Goal: Task Accomplishment & Management: Complete application form

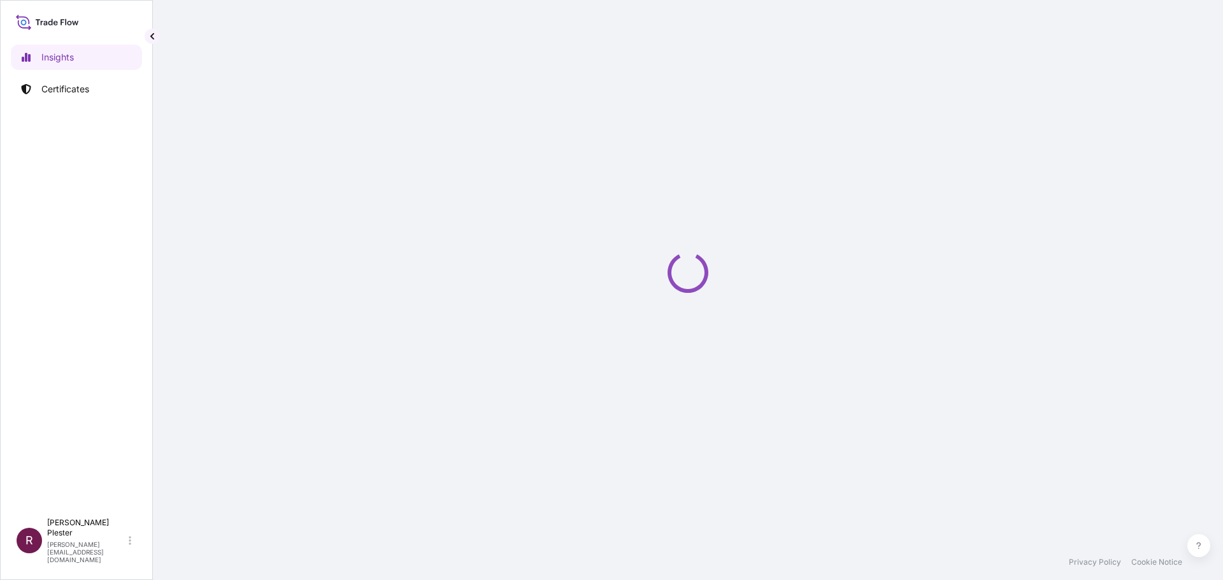
select select "2025"
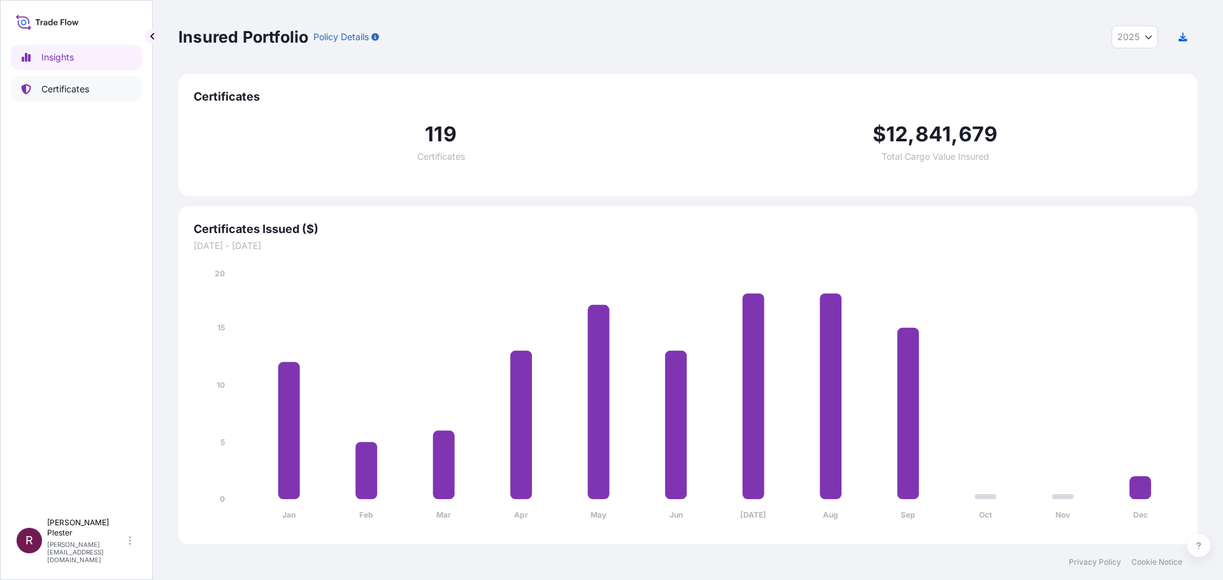
click at [64, 92] on p "Certificates" at bounding box center [65, 89] width 48 height 13
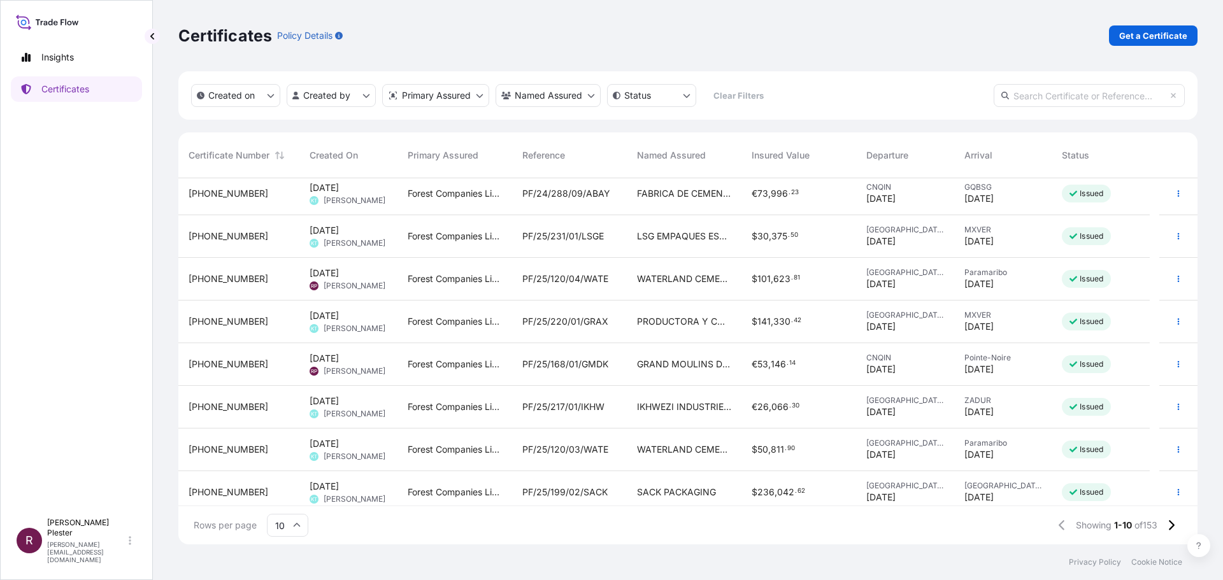
scroll to position [99, 0]
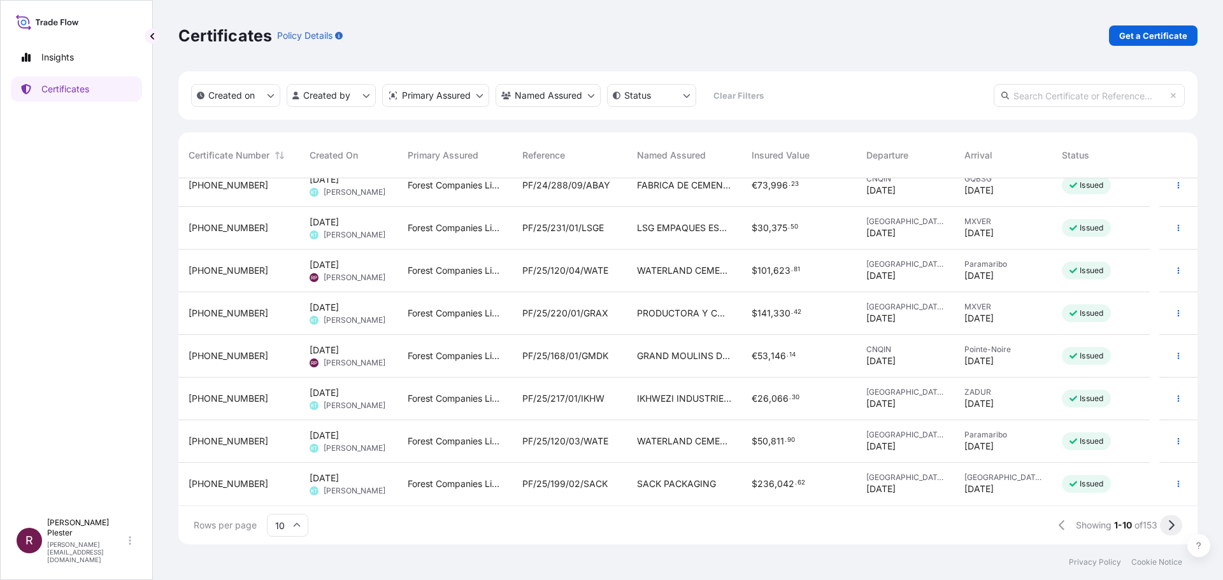
click at [1175, 524] on button at bounding box center [1171, 525] width 22 height 20
click at [1168, 529] on icon at bounding box center [1171, 525] width 7 height 11
click at [1170, 524] on icon at bounding box center [1171, 525] width 7 height 11
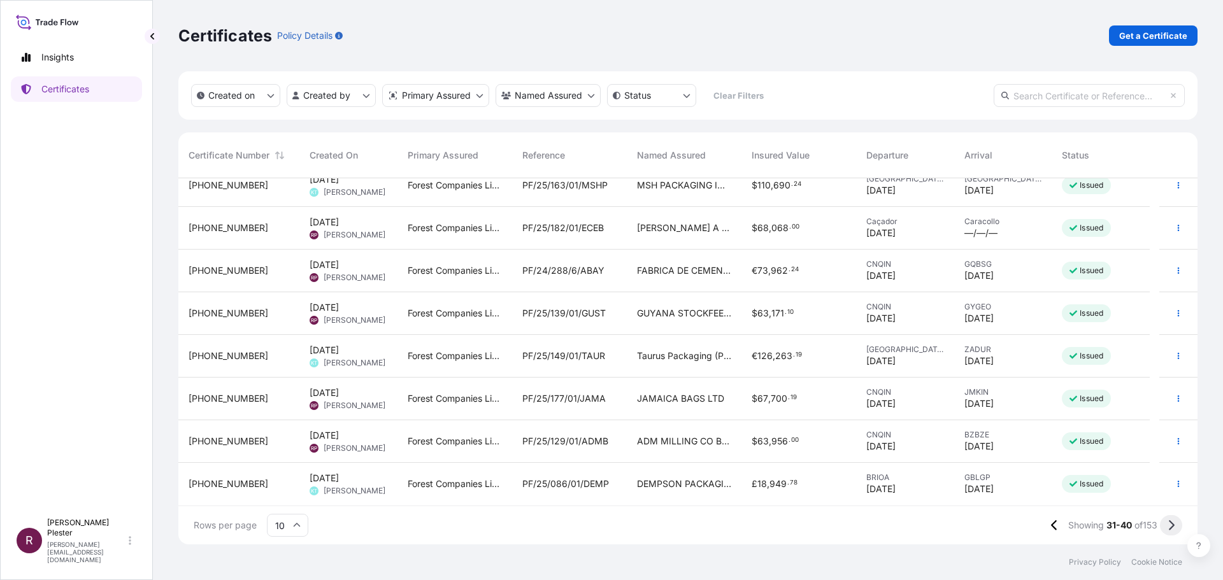
click at [1166, 524] on button at bounding box center [1171, 525] width 22 height 20
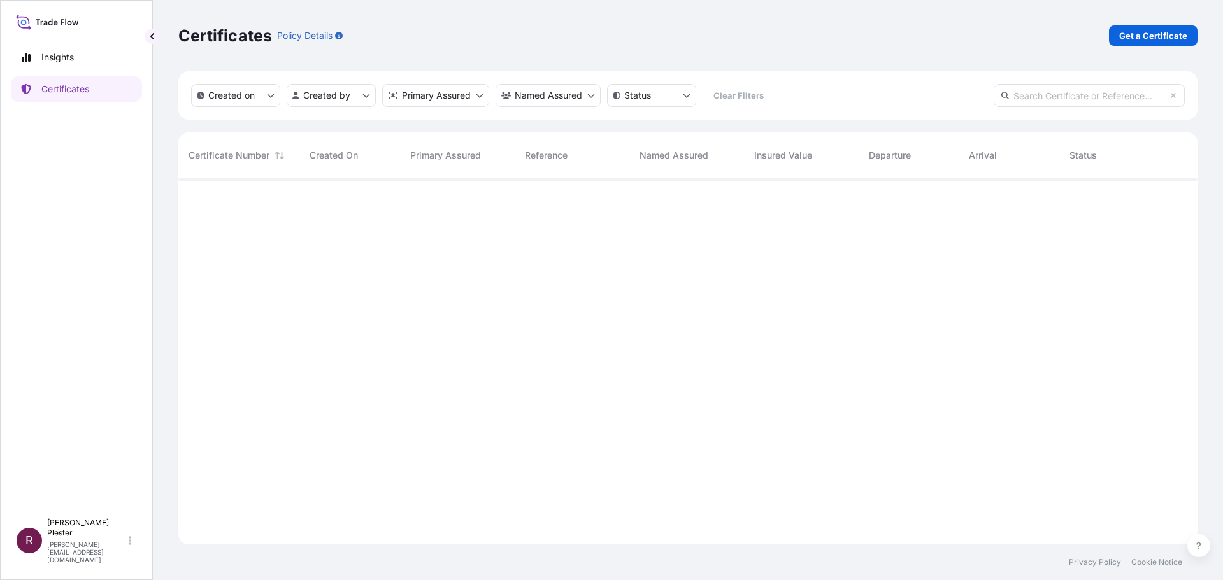
scroll to position [0, 0]
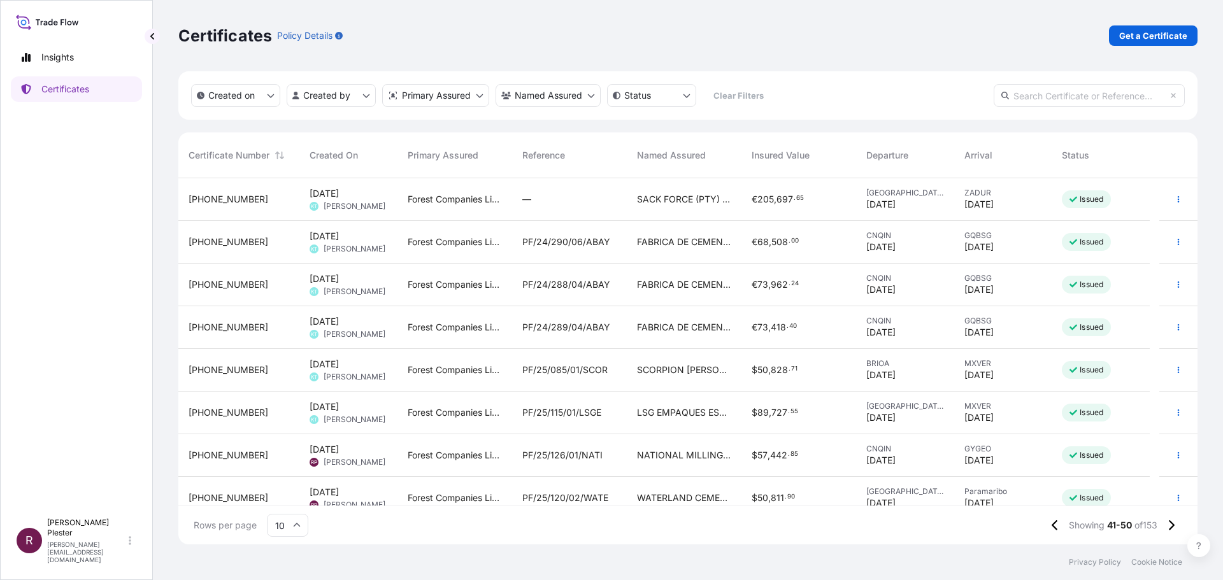
click at [639, 370] on span "SCORPION [PERSON_NAME]" at bounding box center [684, 370] width 94 height 13
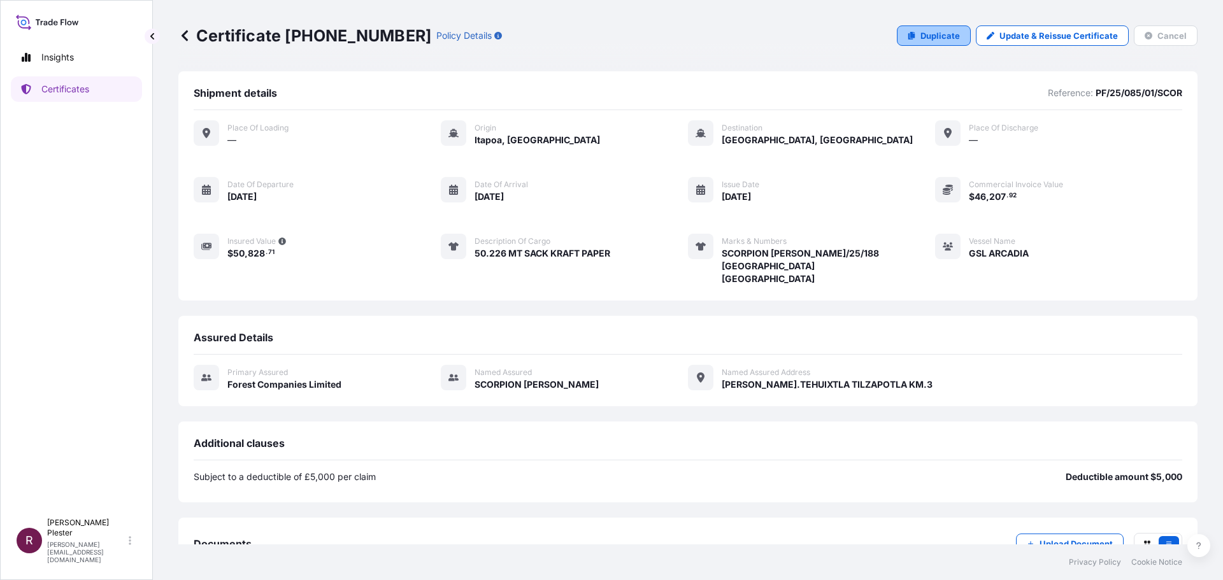
click at [930, 39] on p "Duplicate" at bounding box center [940, 35] width 39 height 13
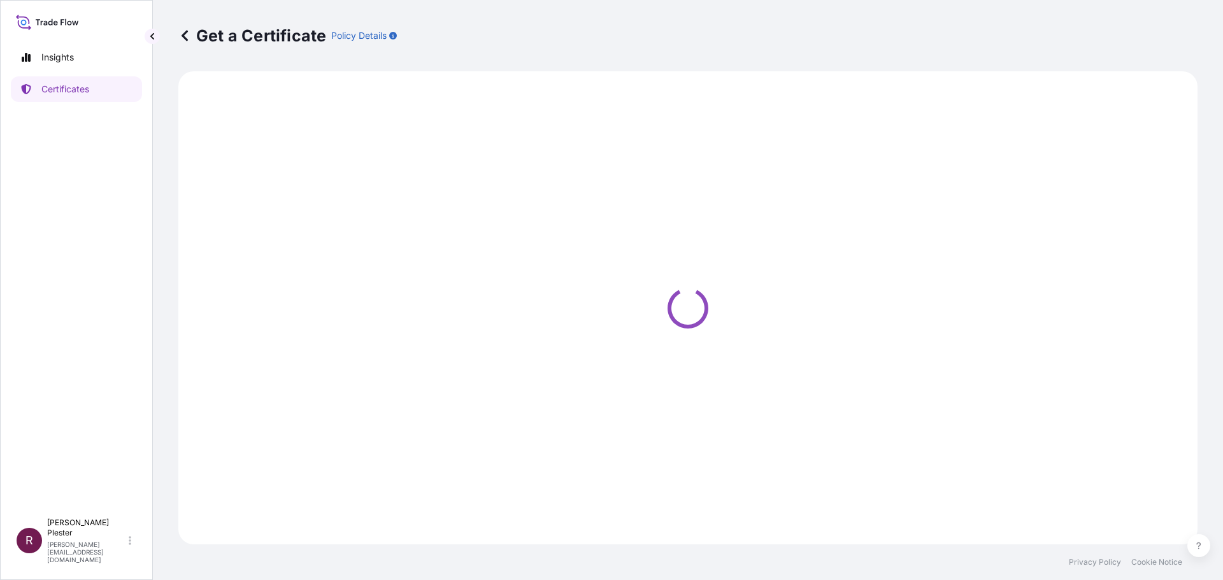
select select "Ocean Vessel"
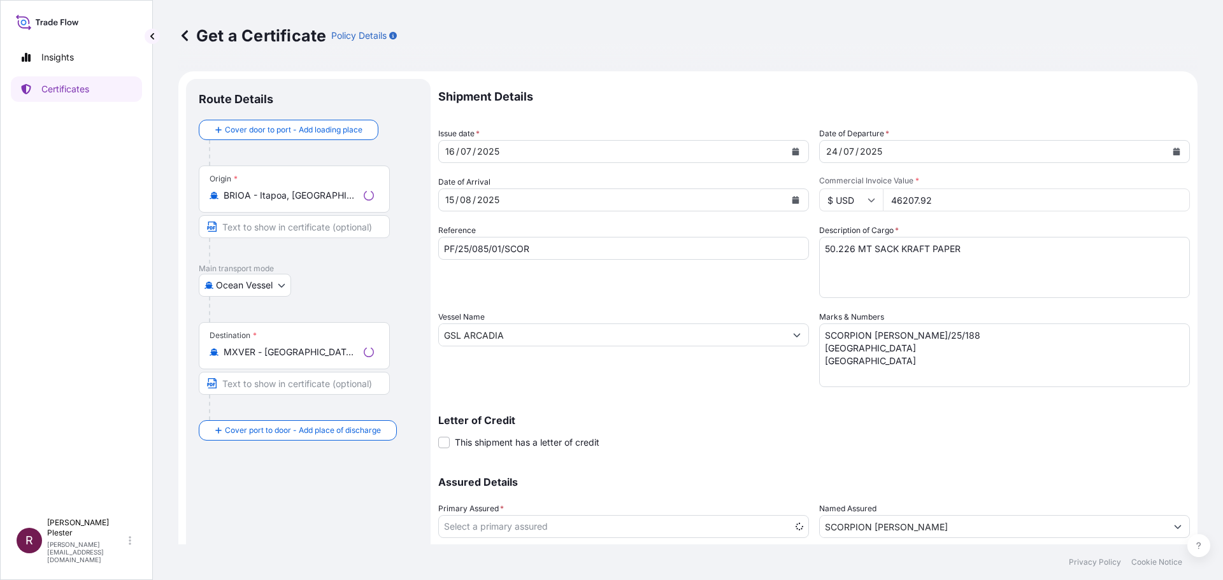
select select "31422"
click at [792, 150] on icon "Calendar" at bounding box center [796, 152] width 8 height 8
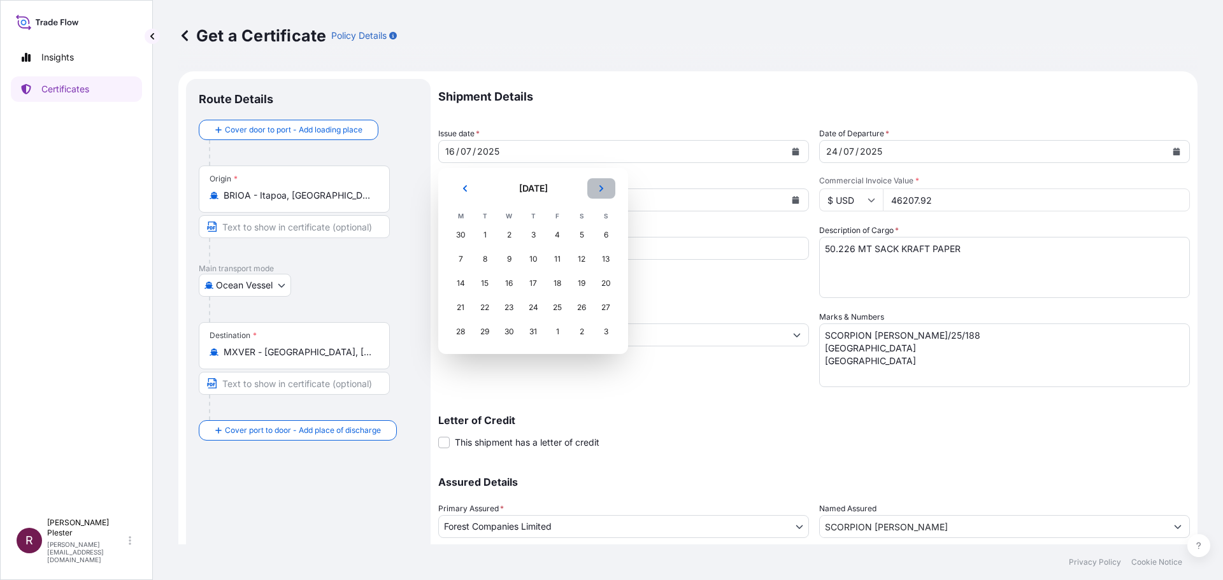
click at [598, 190] on icon "Next" at bounding box center [602, 189] width 8 height 8
click at [531, 310] on div "25" at bounding box center [533, 307] width 23 height 23
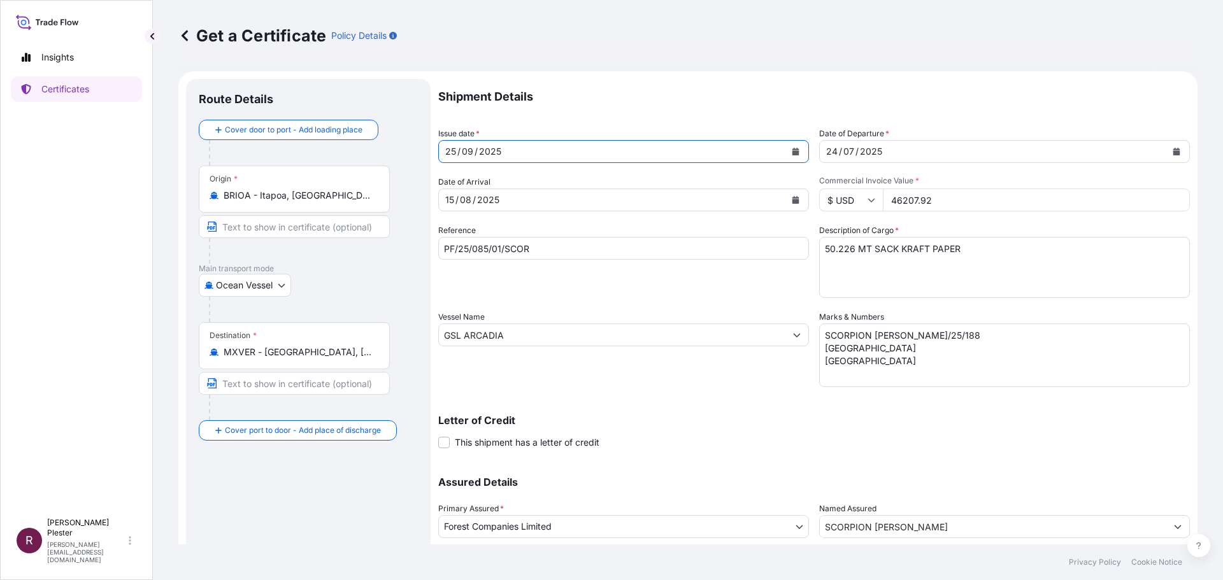
click at [793, 198] on icon "Calendar" at bounding box center [796, 200] width 7 height 8
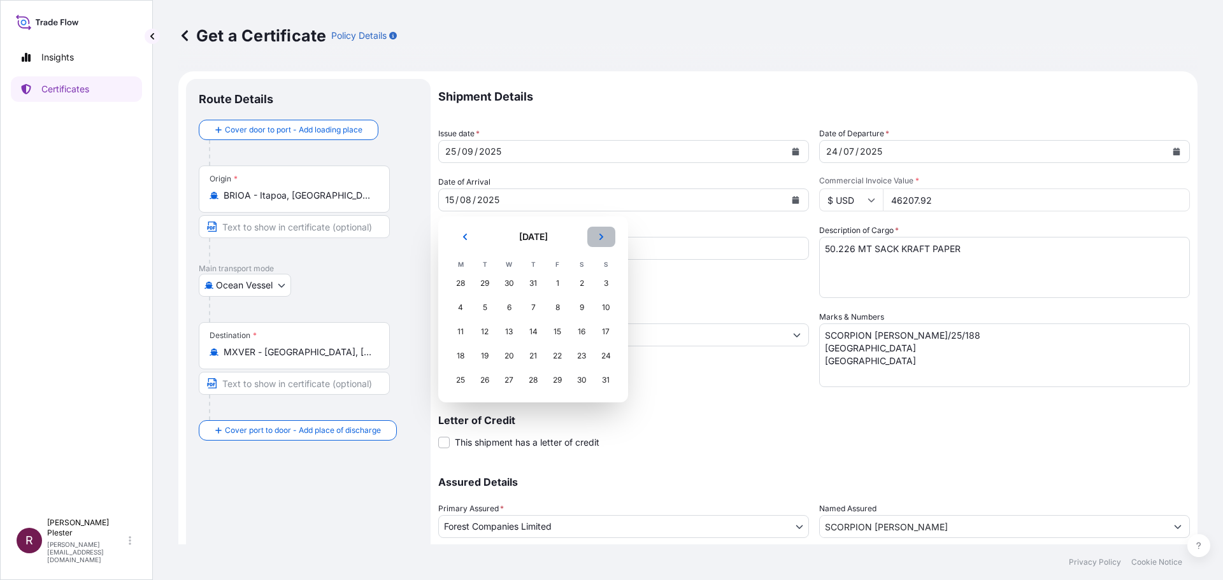
click at [603, 237] on icon "Next" at bounding box center [602, 237] width 4 height 6
click at [479, 359] on div "21" at bounding box center [484, 356] width 23 height 23
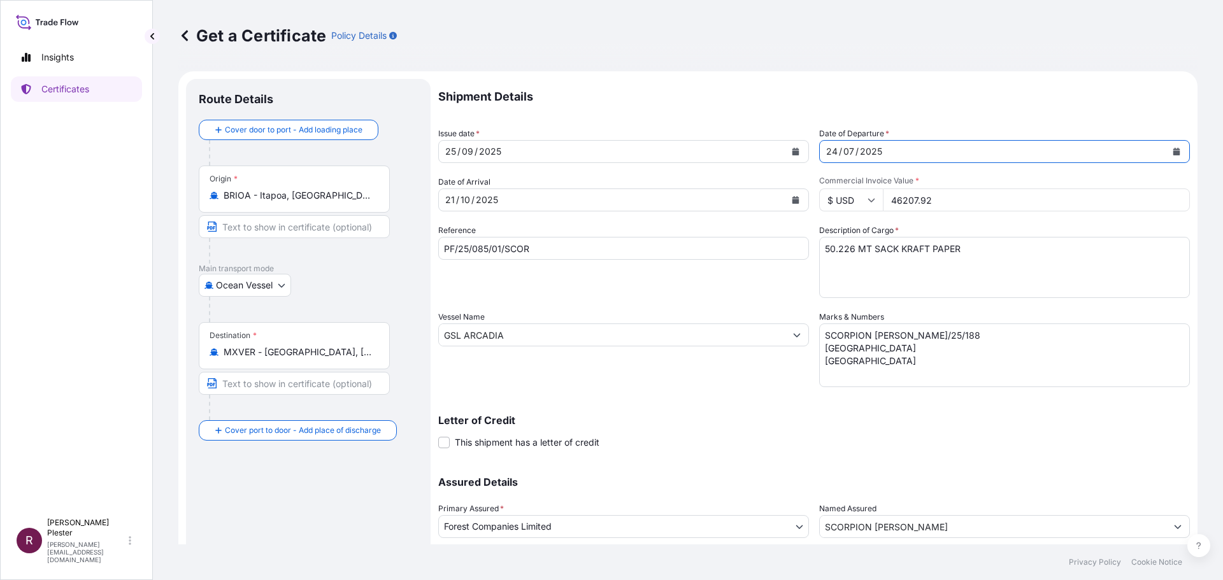
click at [1174, 150] on icon "Calendar" at bounding box center [1177, 152] width 7 height 8
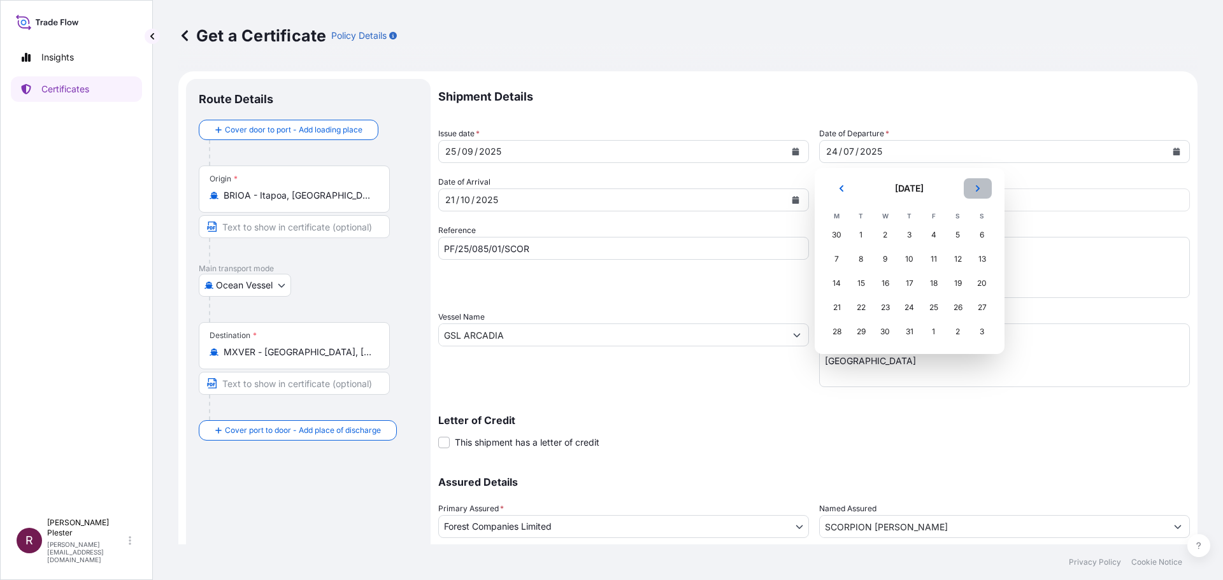
click at [983, 189] on button "Next" at bounding box center [978, 188] width 28 height 20
click at [982, 189] on button "Next" at bounding box center [978, 188] width 28 height 20
click at [881, 235] on div "1" at bounding box center [885, 235] width 23 height 23
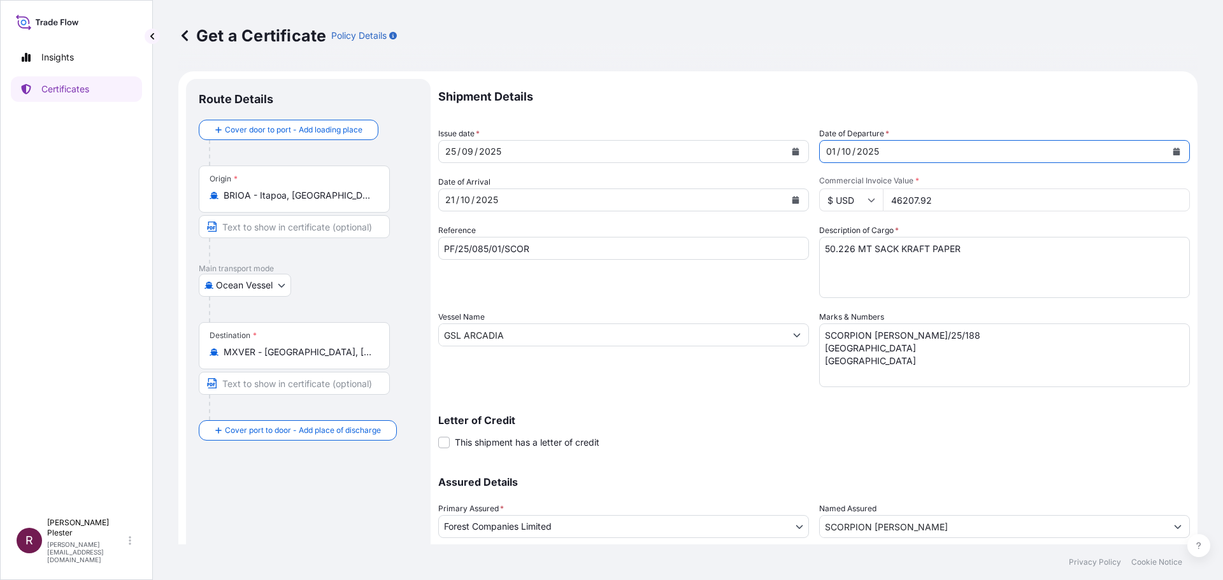
click at [933, 202] on input "46207.92" at bounding box center [1036, 200] width 307 height 23
click at [891, 198] on input "455" at bounding box center [1036, 200] width 307 height 23
click at [903, 196] on input "55" at bounding box center [1036, 200] width 307 height 23
type input "55342.59"
click at [849, 250] on textarea "50.226 MT SACK KRAFT PAPER" at bounding box center [1004, 267] width 371 height 61
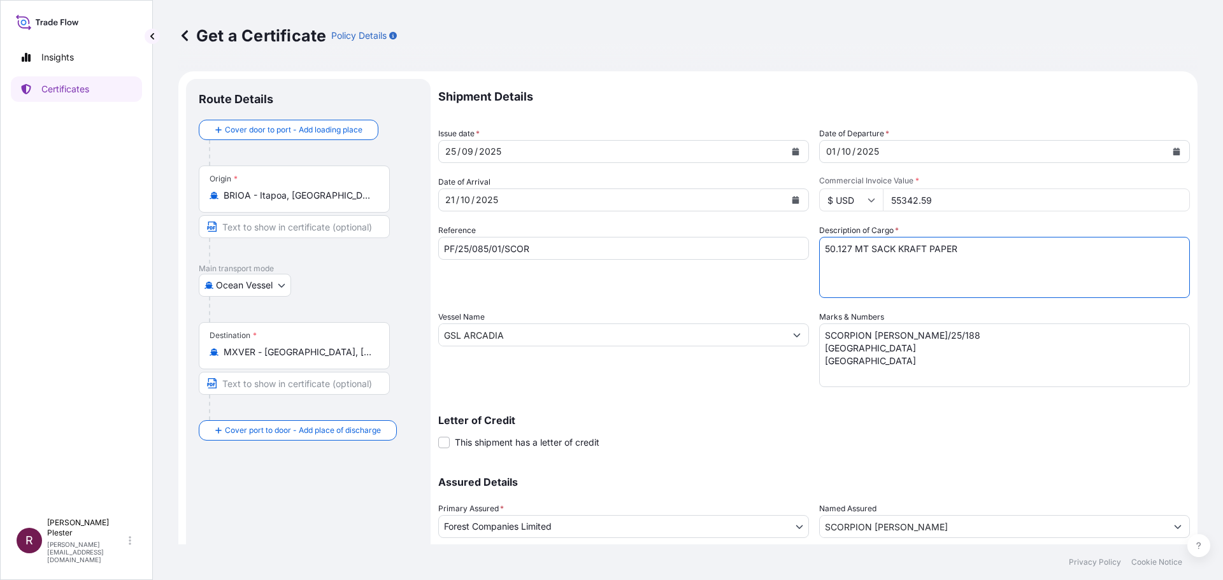
type textarea "50.127 MT SACK KRAFT PAPER"
click at [868, 349] on textarea "SCORPION [PERSON_NAME]/25/188 [GEOGRAPHIC_DATA] [GEOGRAPHIC_DATA]" at bounding box center [1004, 356] width 371 height 64
type textarea "SCORPION [PERSON_NAME]/25/236 [GEOGRAPHIC_DATA]"
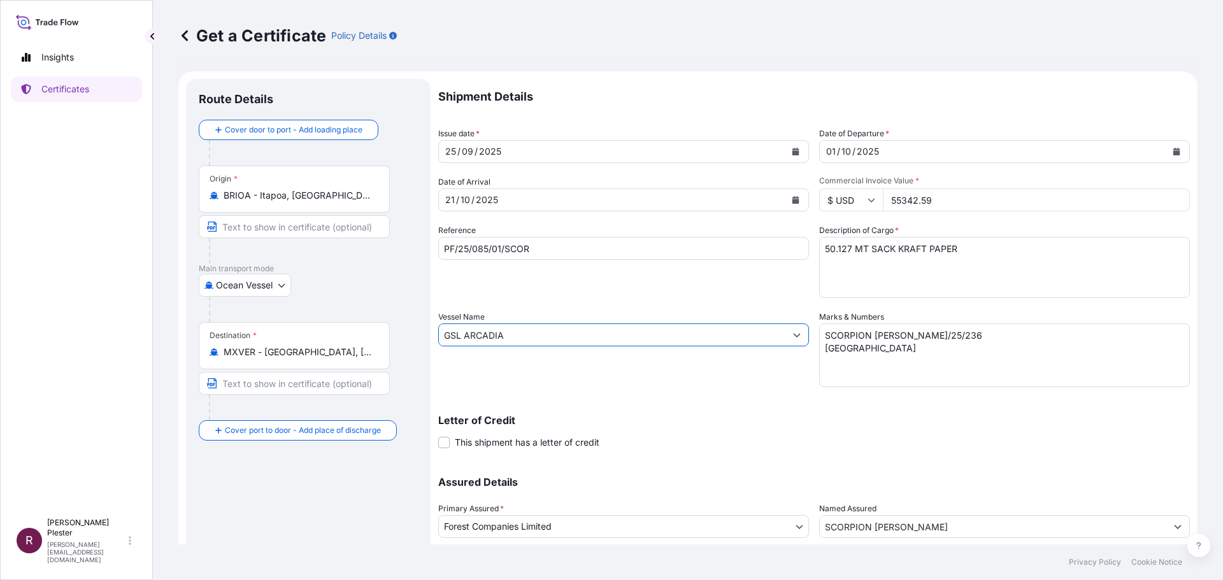
click at [528, 340] on input "GSL ARCADIA" at bounding box center [612, 335] width 347 height 23
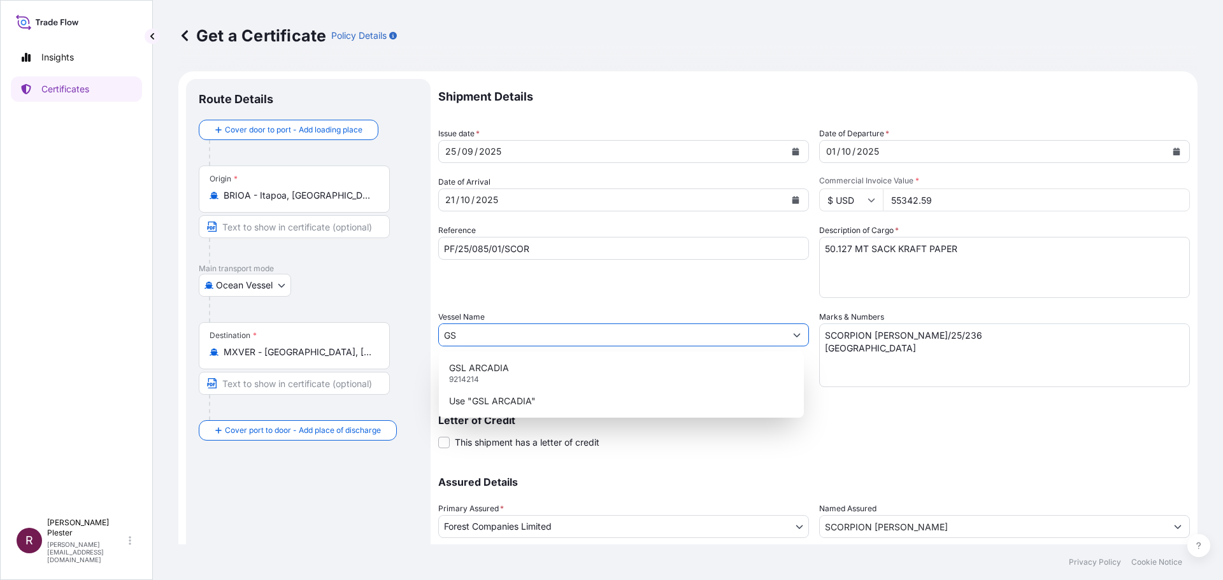
type input "G"
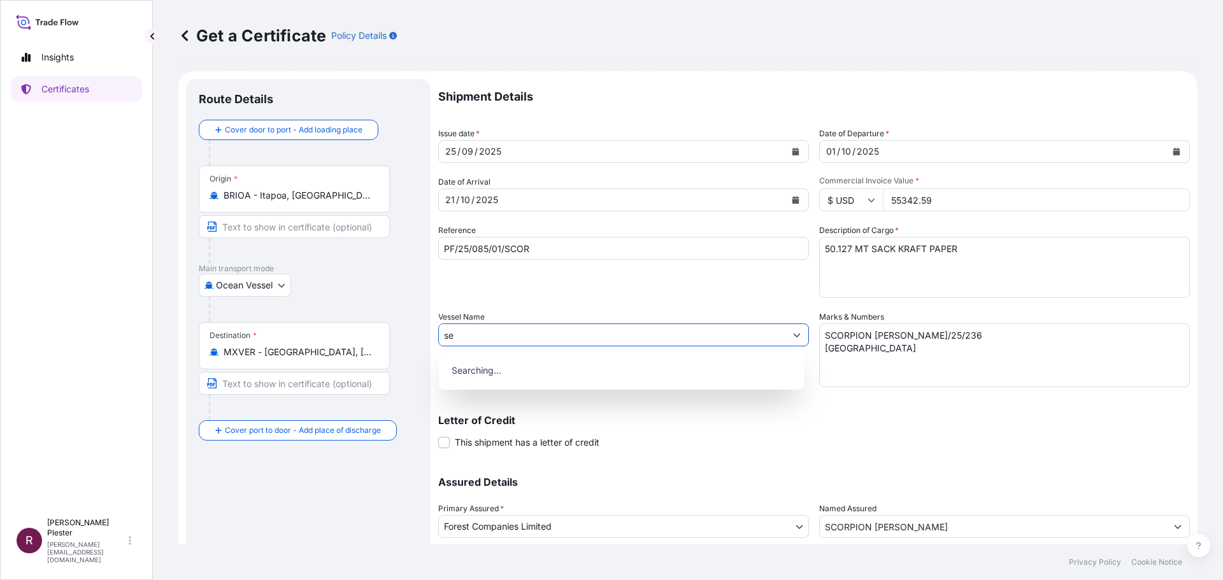
type input "s"
type input "SEA FREIGHT"
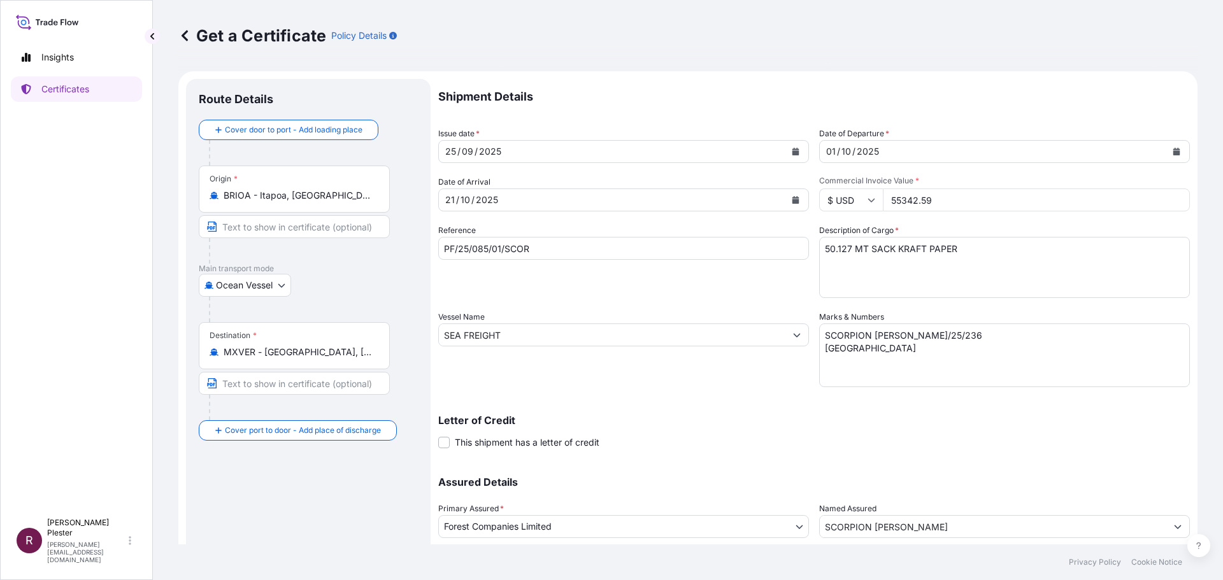
click at [524, 292] on div "Reference PF/25/085/01/SCOR" at bounding box center [623, 261] width 371 height 74
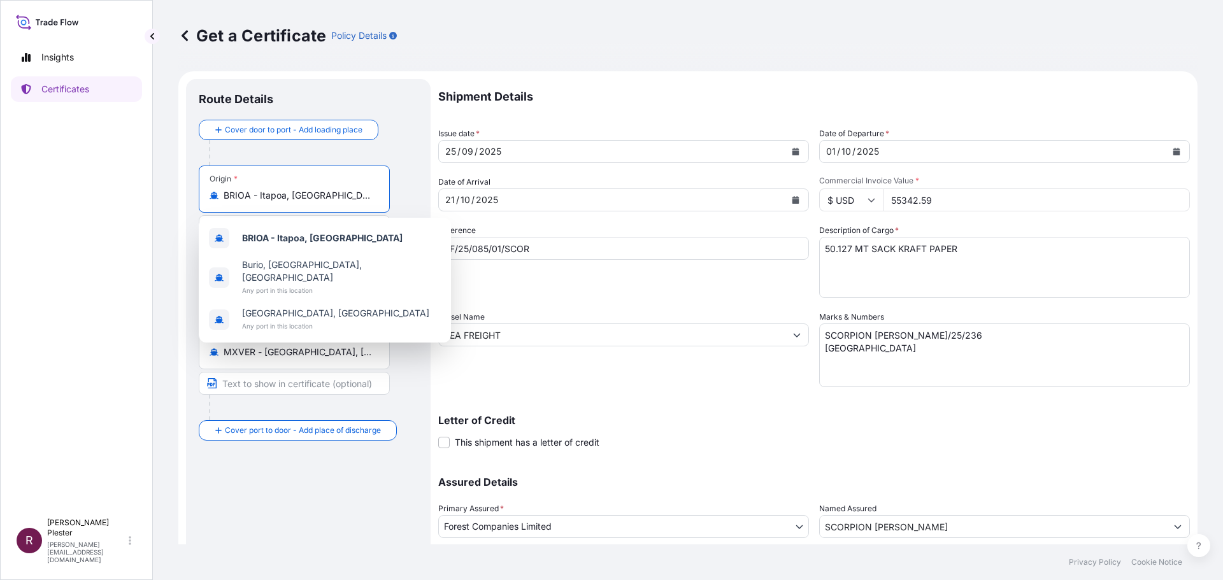
click at [316, 195] on input "BRIOA - Itapoa, [GEOGRAPHIC_DATA]" at bounding box center [299, 195] width 150 height 13
type input "B"
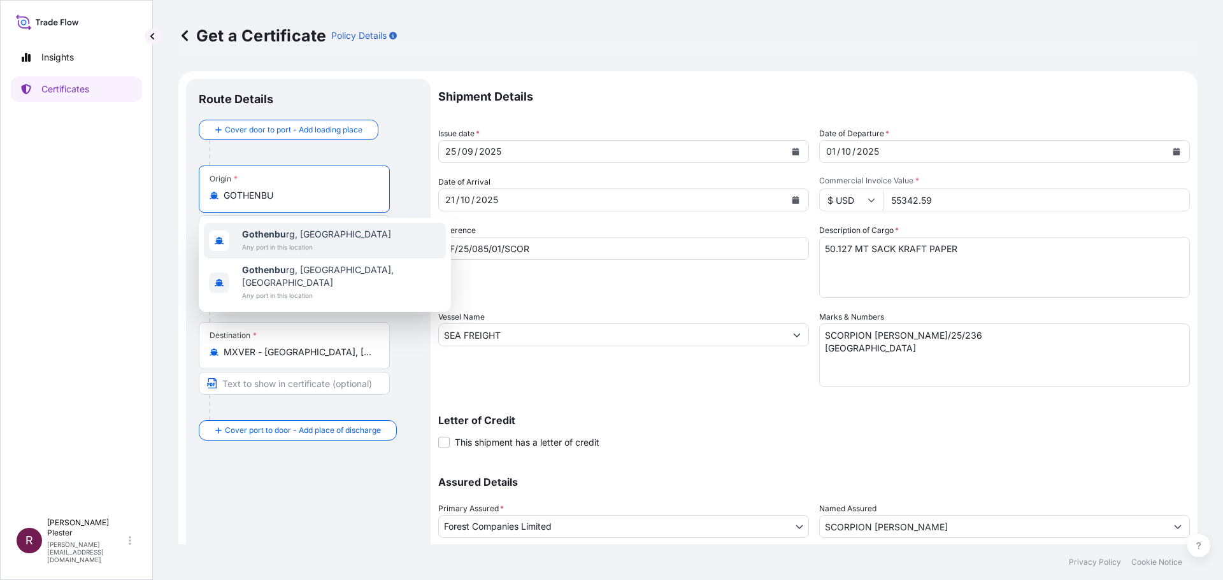
click at [303, 242] on span "Any port in this location" at bounding box center [316, 247] width 149 height 13
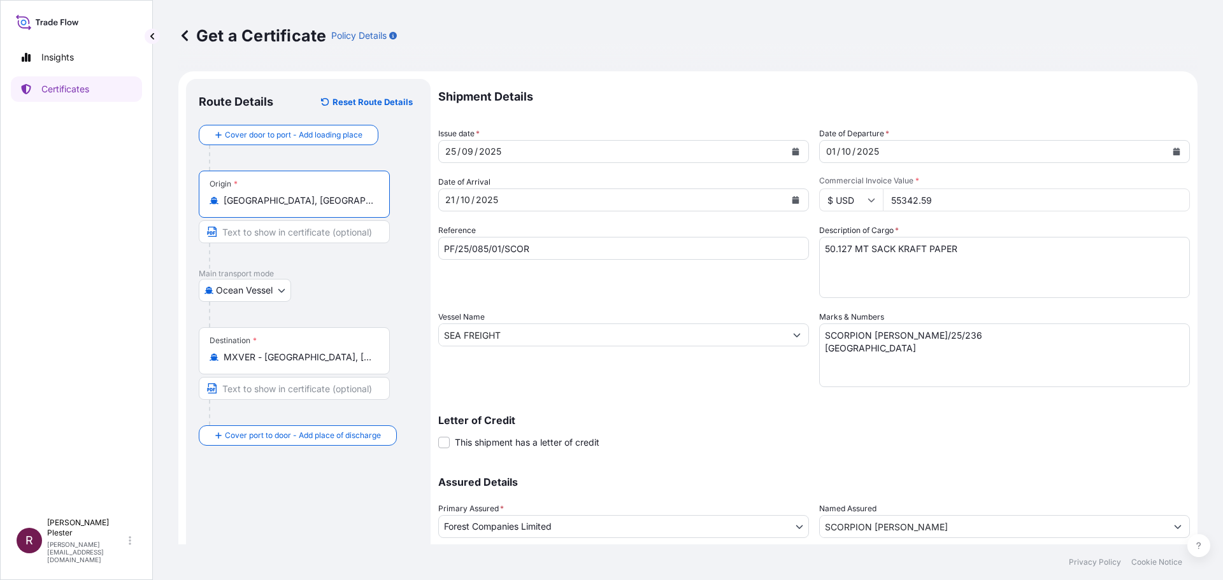
type input "[GEOGRAPHIC_DATA], [GEOGRAPHIC_DATA]"
click at [332, 289] on div "Ocean [GEOGRAPHIC_DATA]" at bounding box center [308, 290] width 219 height 23
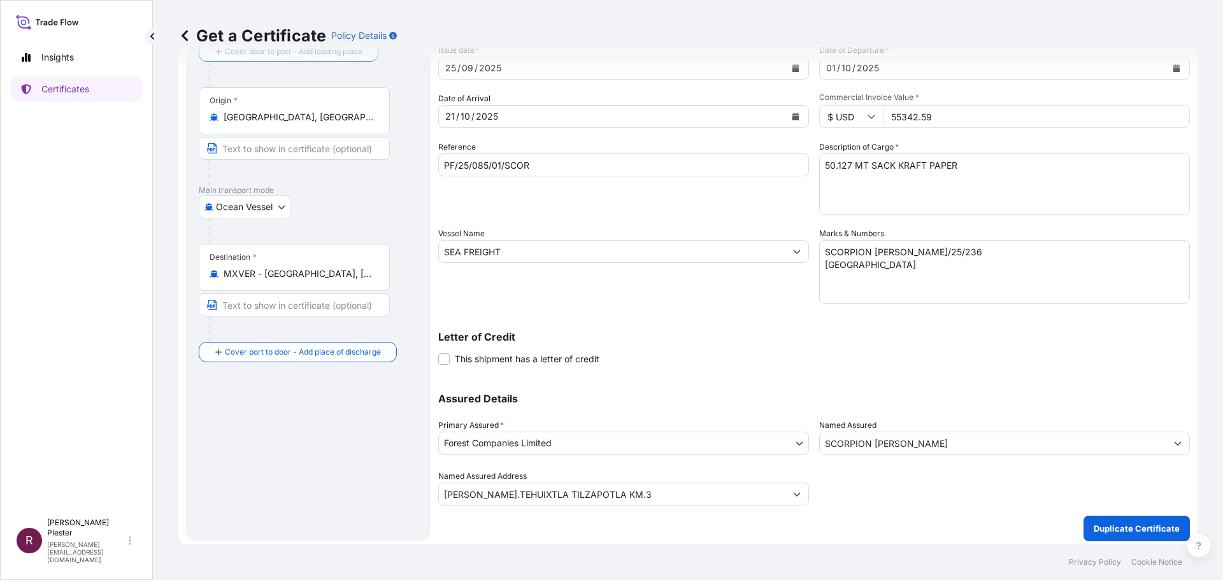
scroll to position [88, 0]
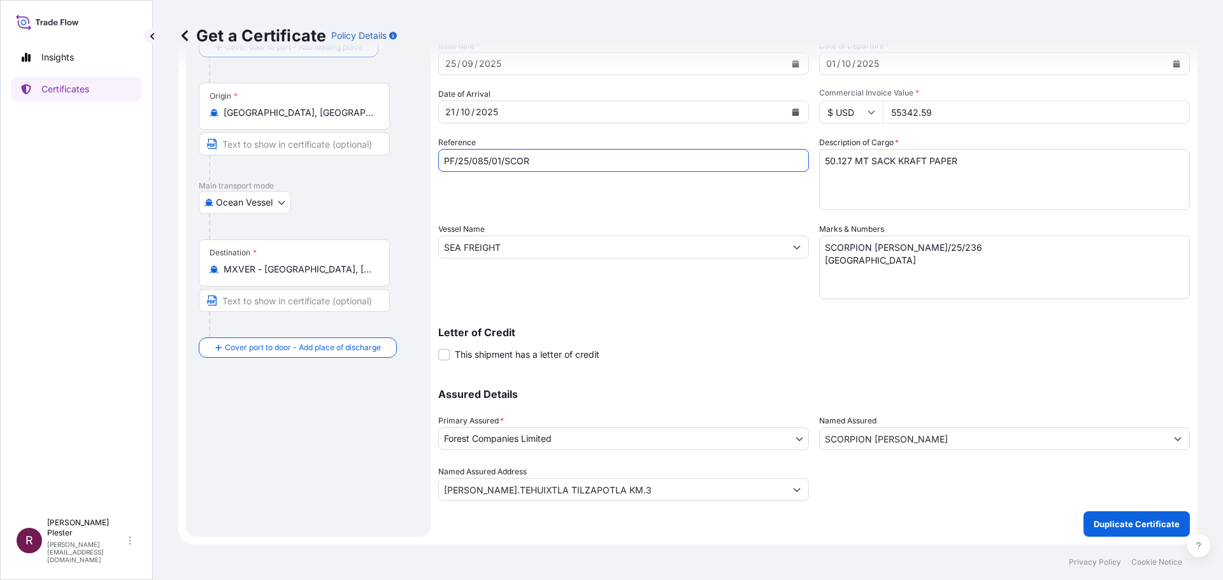
click at [486, 166] on input "PF/25/085/01/SCOR" at bounding box center [623, 160] width 371 height 23
type input "PF/25/236/01/SCOR"
click at [1109, 529] on p "Duplicate Certificate" at bounding box center [1137, 524] width 86 height 13
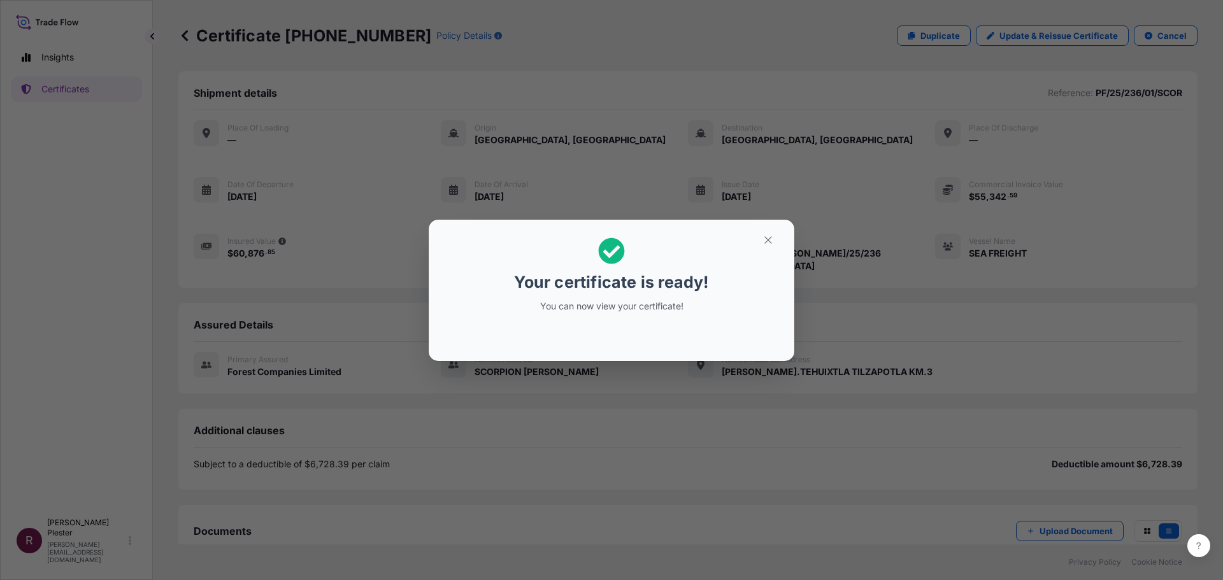
click at [604, 251] on icon at bounding box center [611, 251] width 27 height 27
click at [765, 242] on icon "button" at bounding box center [768, 239] width 11 height 11
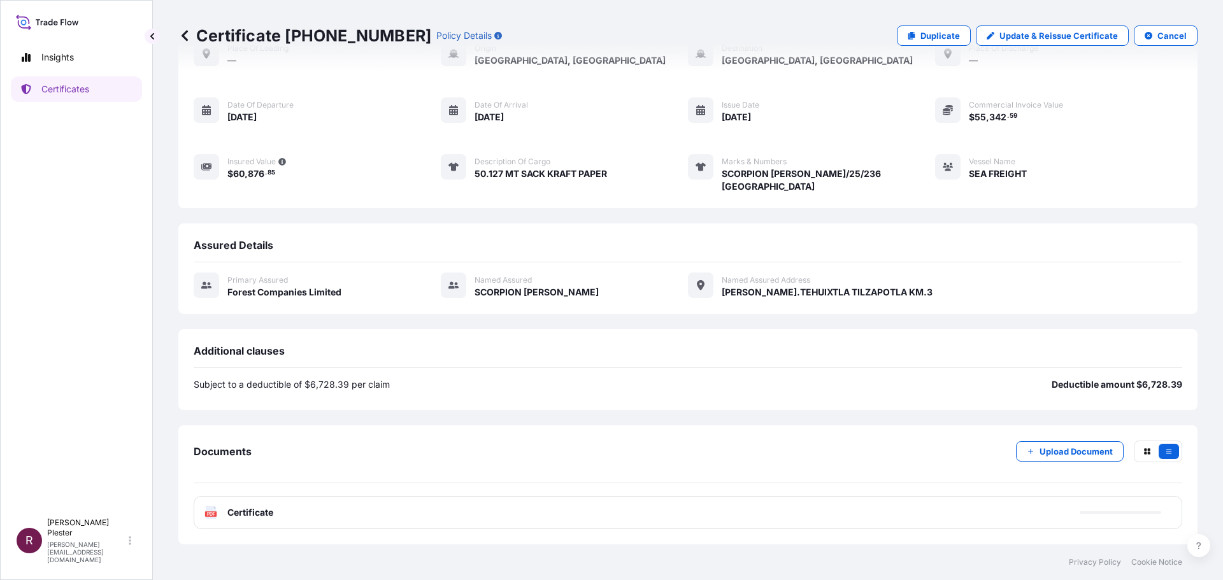
scroll to position [105, 0]
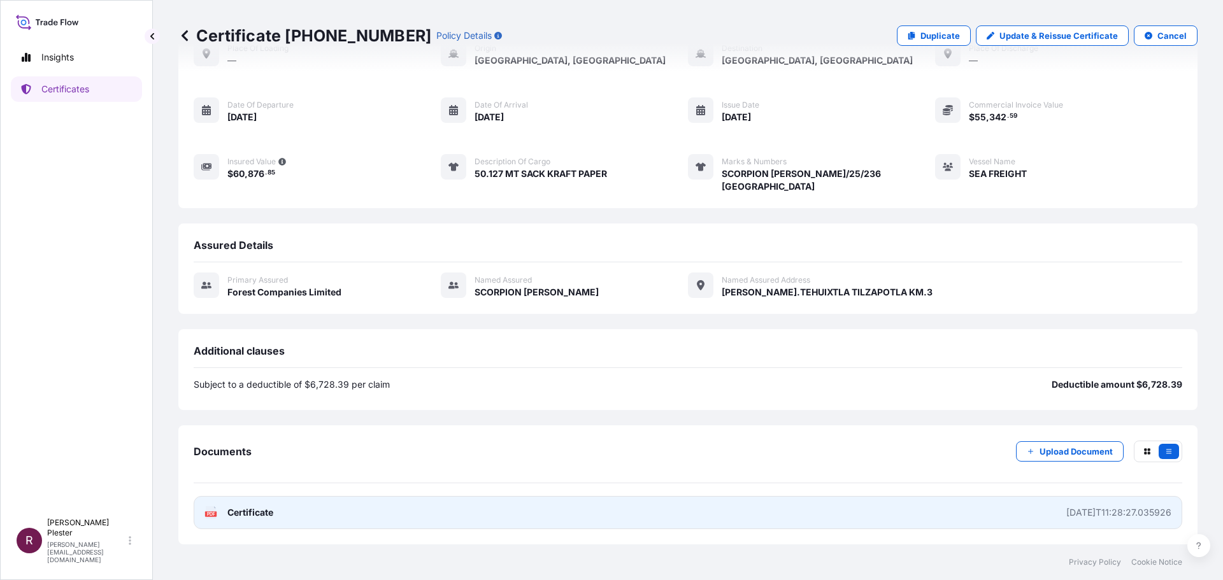
click at [252, 511] on span "Certificate" at bounding box center [250, 512] width 46 height 13
